Goal: Information Seeking & Learning: Learn about a topic

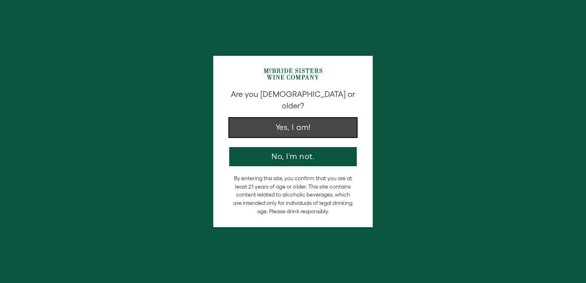
click at [300, 122] on button "Yes, I am!" at bounding box center [293, 127] width 128 height 19
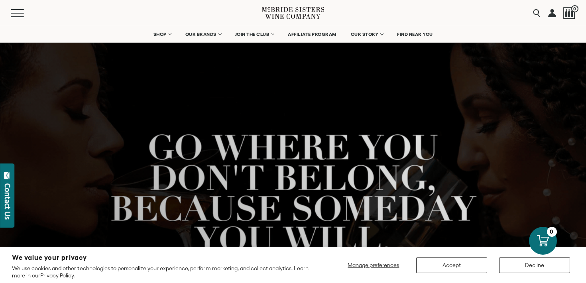
scroll to position [10, 0]
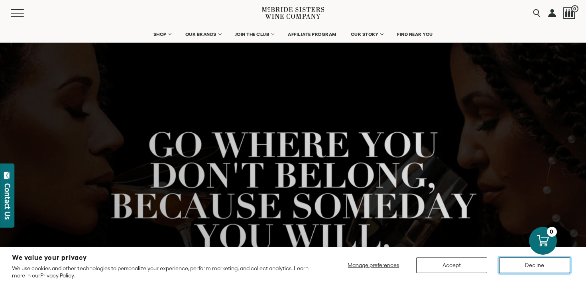
click at [519, 266] on button "Decline" at bounding box center [534, 266] width 71 height 16
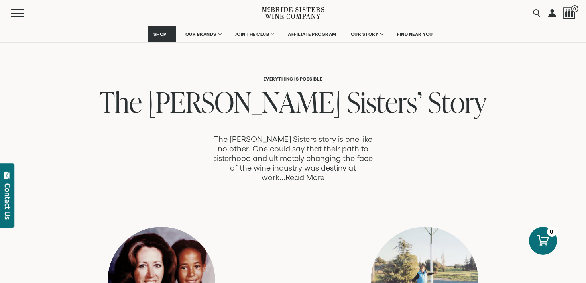
scroll to position [336, 0]
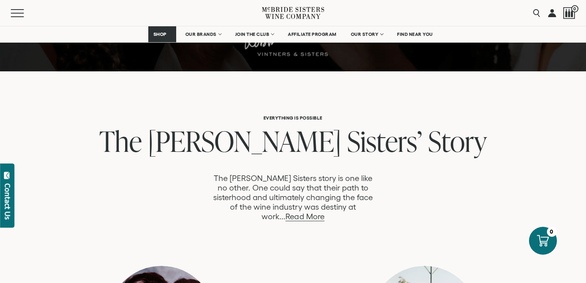
click at [324, 212] on link "Read More" at bounding box center [304, 216] width 39 height 9
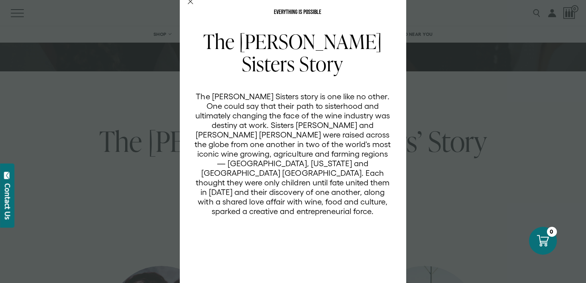
scroll to position [51, 0]
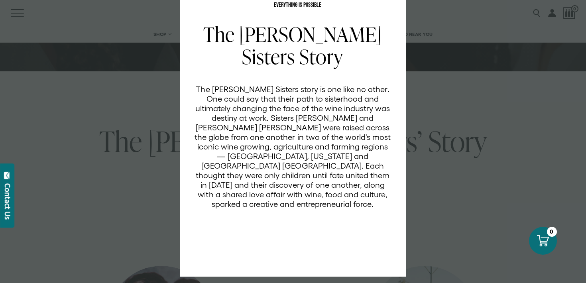
click at [475, 169] on div "EVERYTHING IS POSSIBLE The [PERSON_NAME] Sisters Story The [PERSON_NAME] Sister…" at bounding box center [293, 141] width 586 height 283
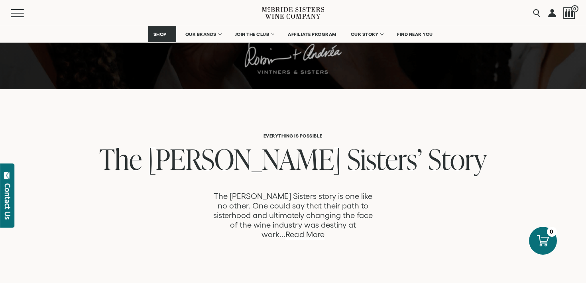
scroll to position [322, 0]
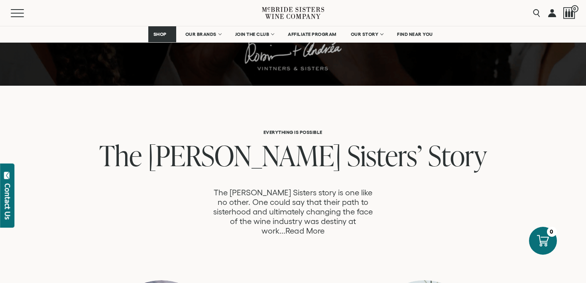
click at [324, 226] on link "Read More" at bounding box center [304, 230] width 39 height 9
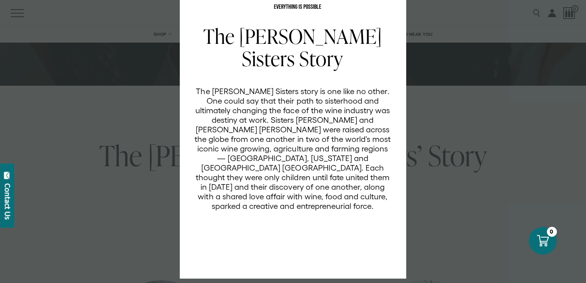
scroll to position [51, 0]
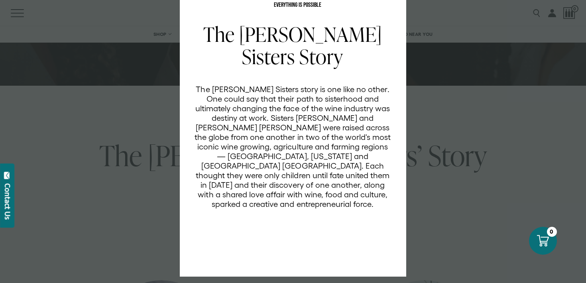
click at [146, 173] on div "EVERYTHING IS POSSIBLE The [PERSON_NAME] Sisters Story The [PERSON_NAME] Sister…" at bounding box center [293, 141] width 586 height 283
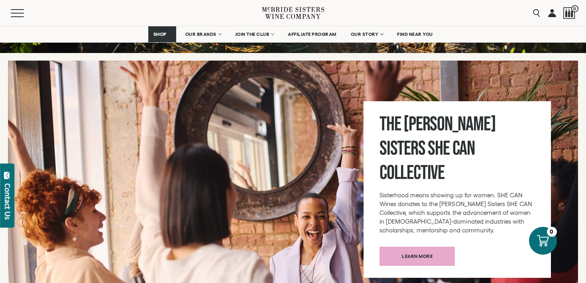
scroll to position [2738, 0]
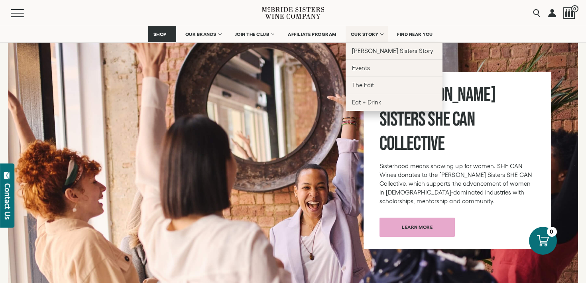
click at [360, 31] on span "OUR STORY" at bounding box center [365, 34] width 28 height 6
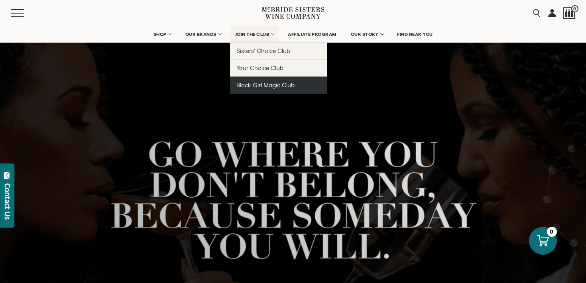
click at [256, 90] on link "Black Girl Magic Club" at bounding box center [278, 85] width 97 height 17
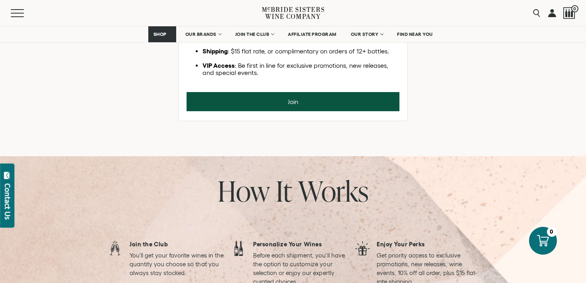
scroll to position [497, 0]
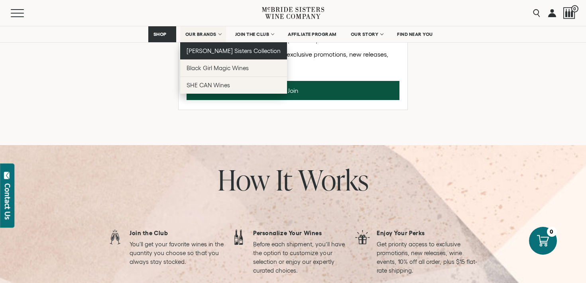
click at [201, 53] on span "[PERSON_NAME] Sisters Collection" at bounding box center [234, 50] width 94 height 7
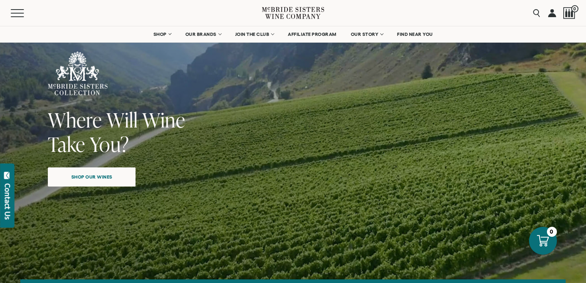
scroll to position [48, 0]
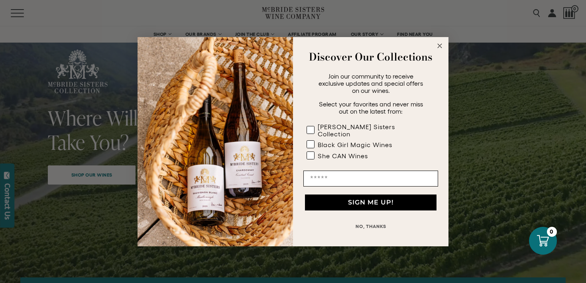
click at [440, 49] on circle "Close dialog" at bounding box center [439, 45] width 9 height 9
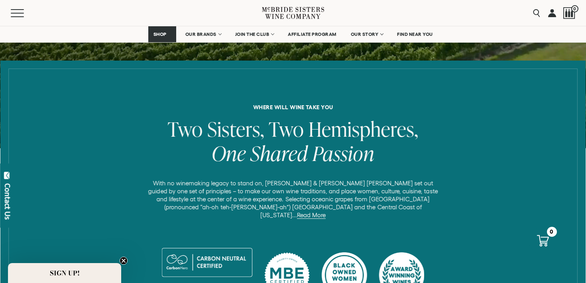
scroll to position [267, 0]
